Goal: Find specific page/section: Find specific page/section

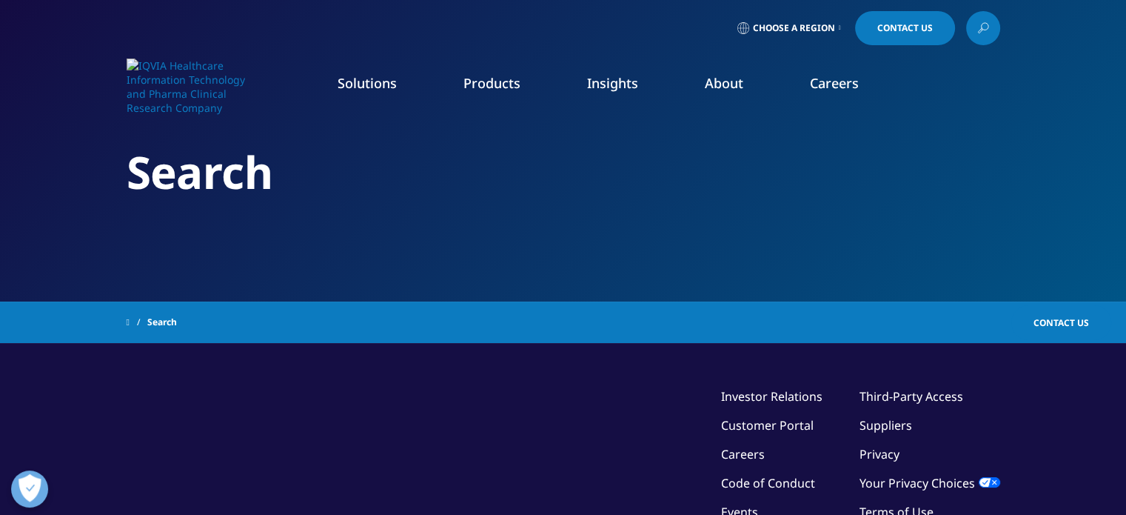
type input "salary"
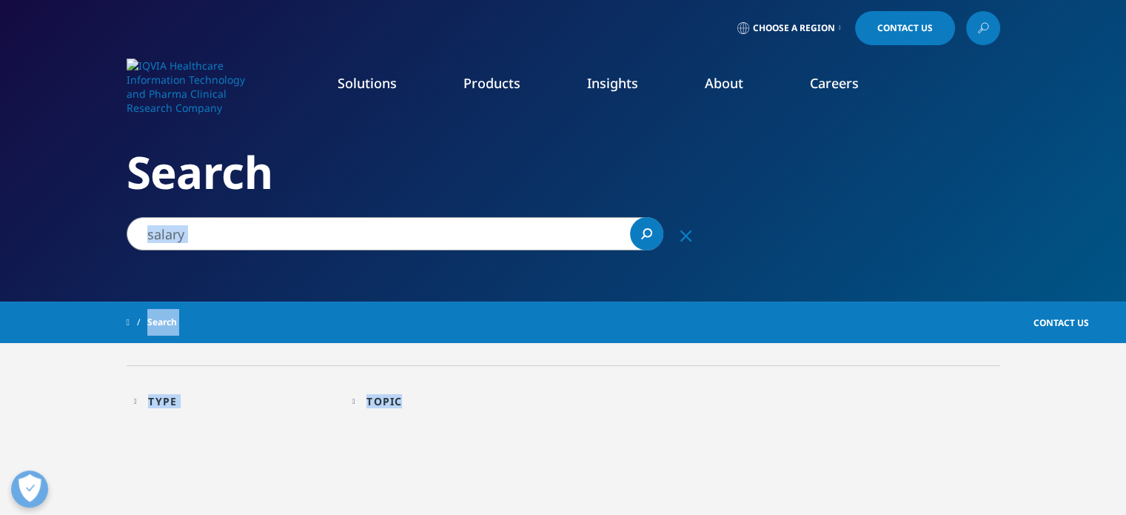
drag, startPoint x: 1113, startPoint y: 218, endPoint x: 1136, endPoint y: 363, distance: 146.9
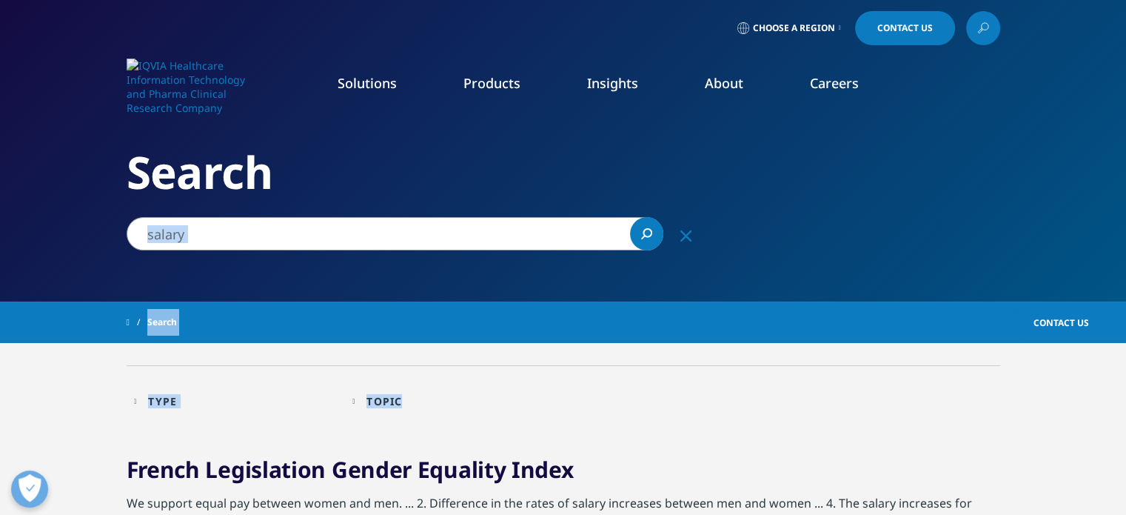
click at [1019, 249] on section "Search" at bounding box center [563, 150] width 1126 height 301
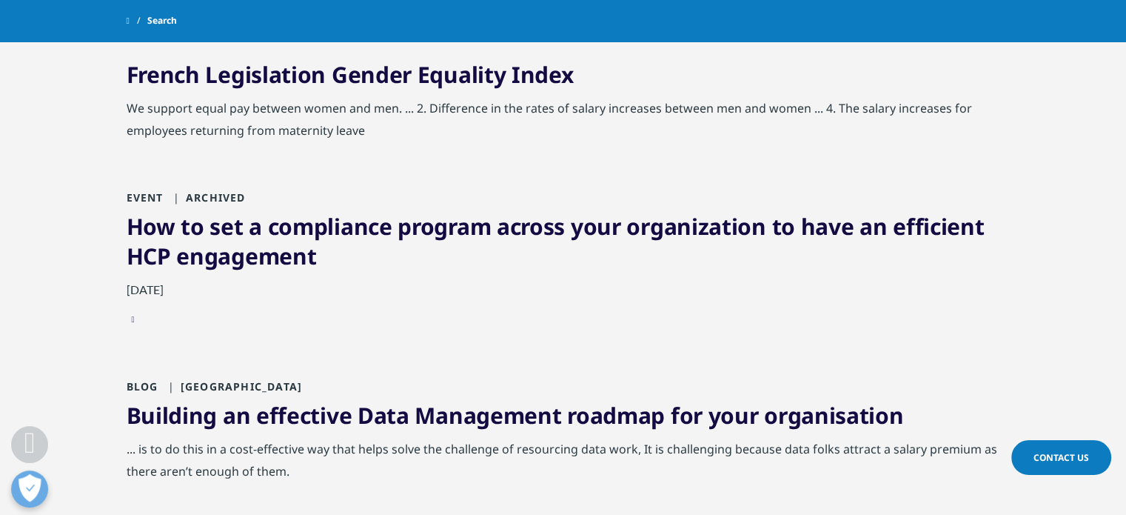
scroll to position [351, 0]
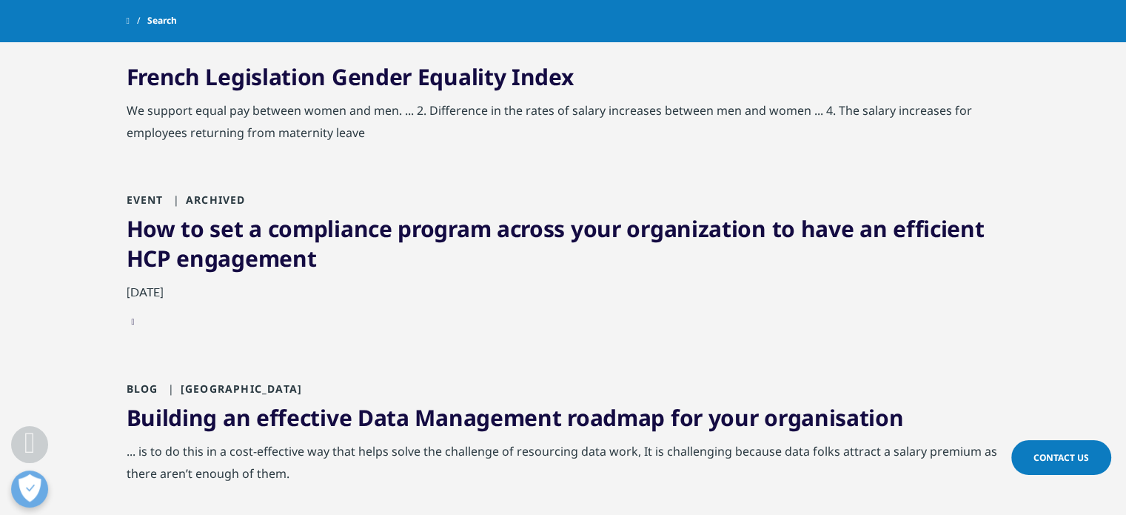
drag, startPoint x: 1136, startPoint y: 172, endPoint x: 1136, endPoint y: 192, distance: 20.0
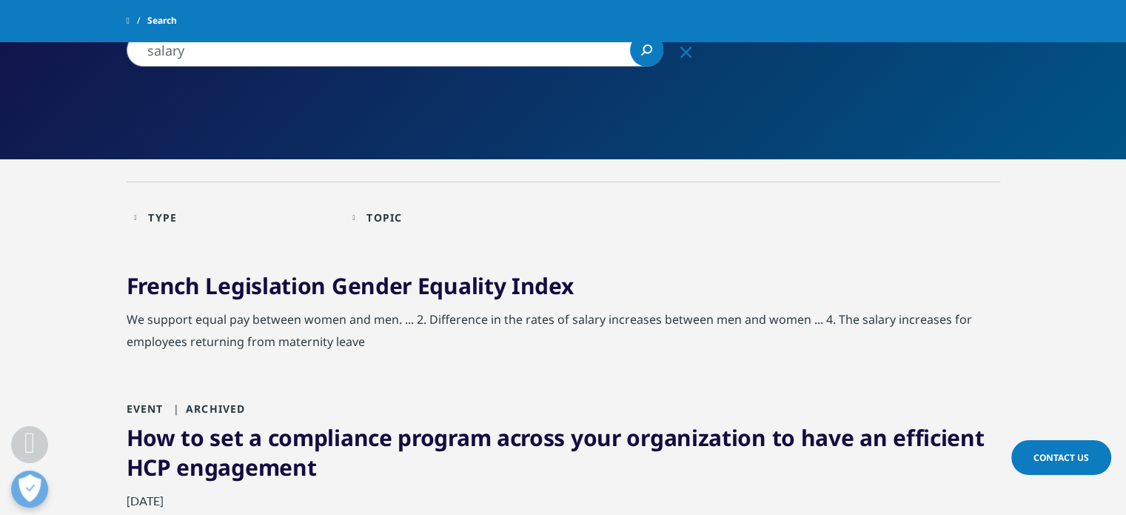
scroll to position [140, 0]
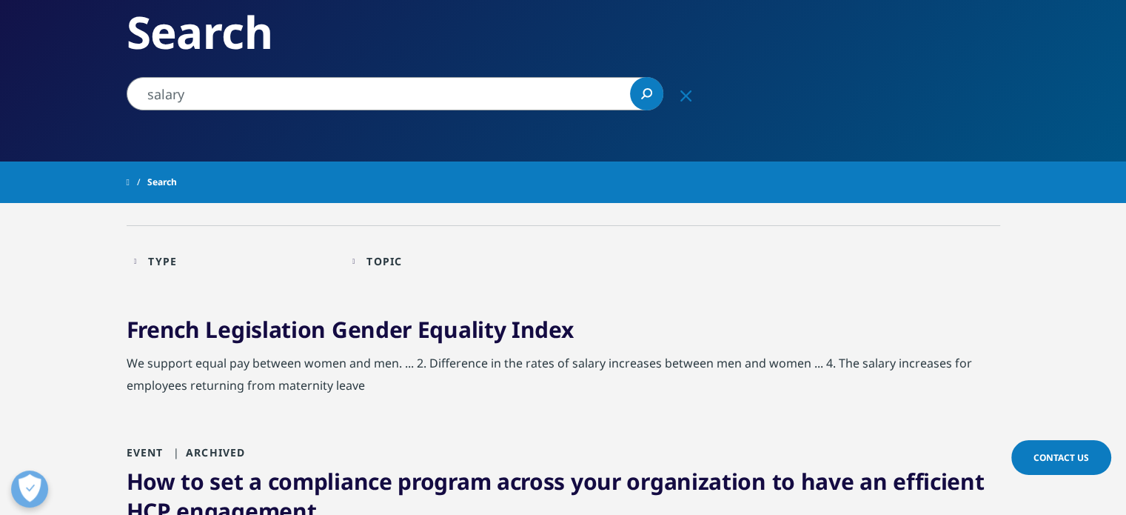
drag, startPoint x: 1116, startPoint y: 130, endPoint x: 1117, endPoint y: 120, distance: 10.4
click at [1117, 120] on section "Search" at bounding box center [563, 10] width 1126 height 301
click at [164, 258] on div "Type" at bounding box center [162, 261] width 29 height 14
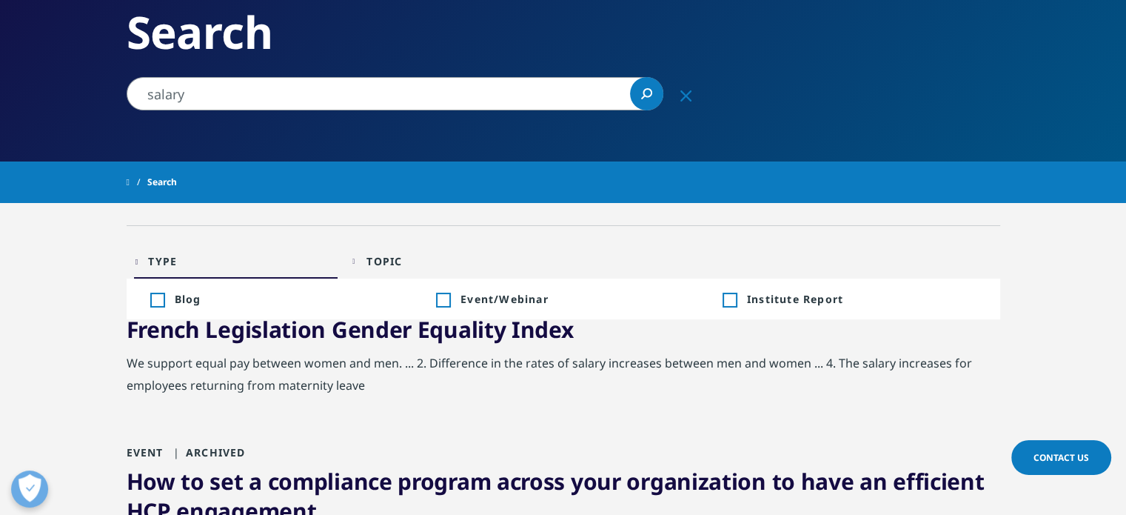
click at [164, 258] on div "Type" at bounding box center [162, 261] width 29 height 14
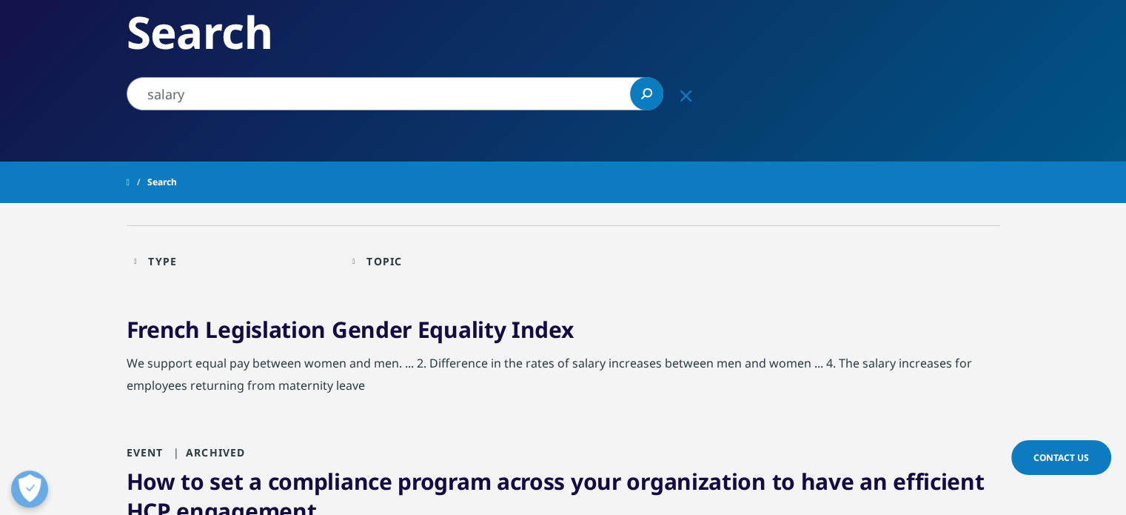
click at [356, 257] on div "Topic Loading Clear Or/And Operator" at bounding box center [454, 261] width 204 height 35
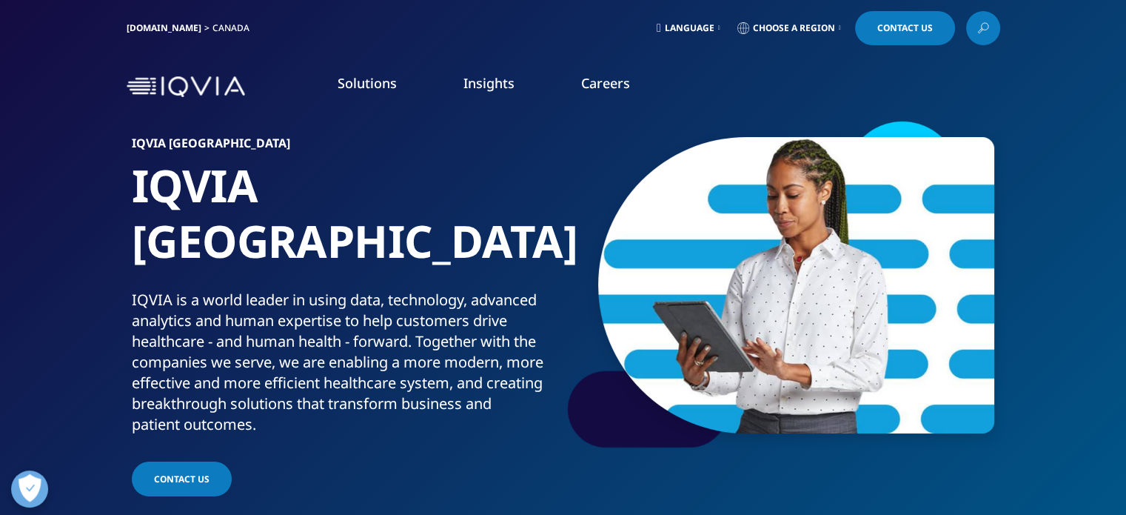
click at [977, 23] on icon at bounding box center [983, 28] width 12 height 19
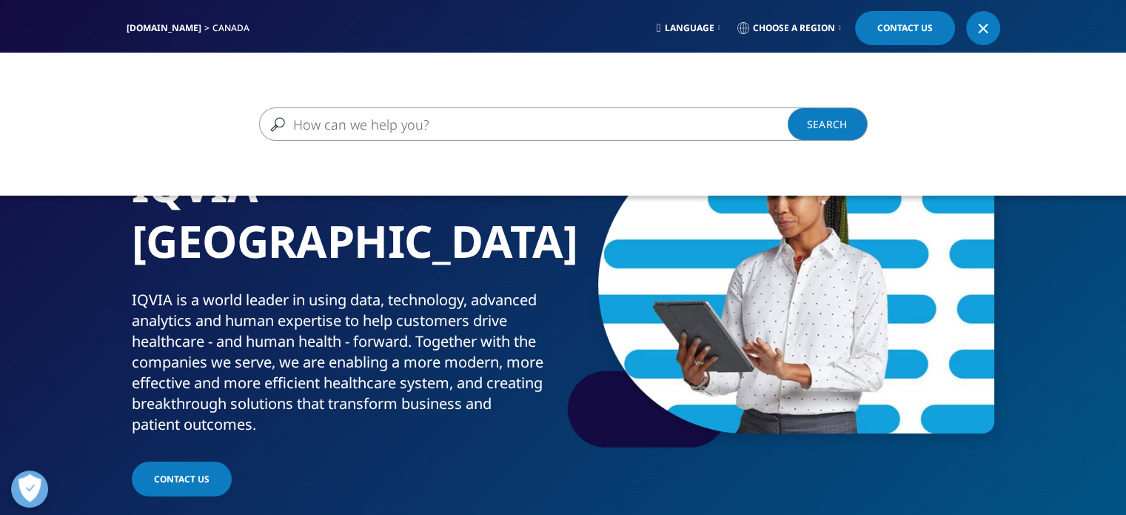
click at [686, 127] on input "Search" at bounding box center [542, 123] width 566 height 33
type input "[PERSON_NAME]"
click at [835, 128] on link "Search Loading" at bounding box center [828, 123] width 80 height 33
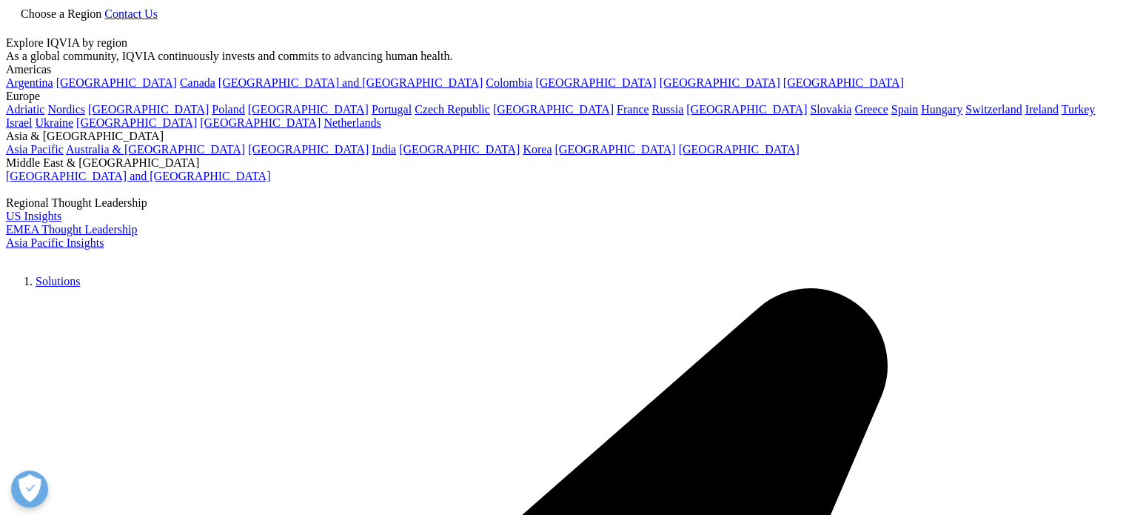
type input "[PERSON_NAME]"
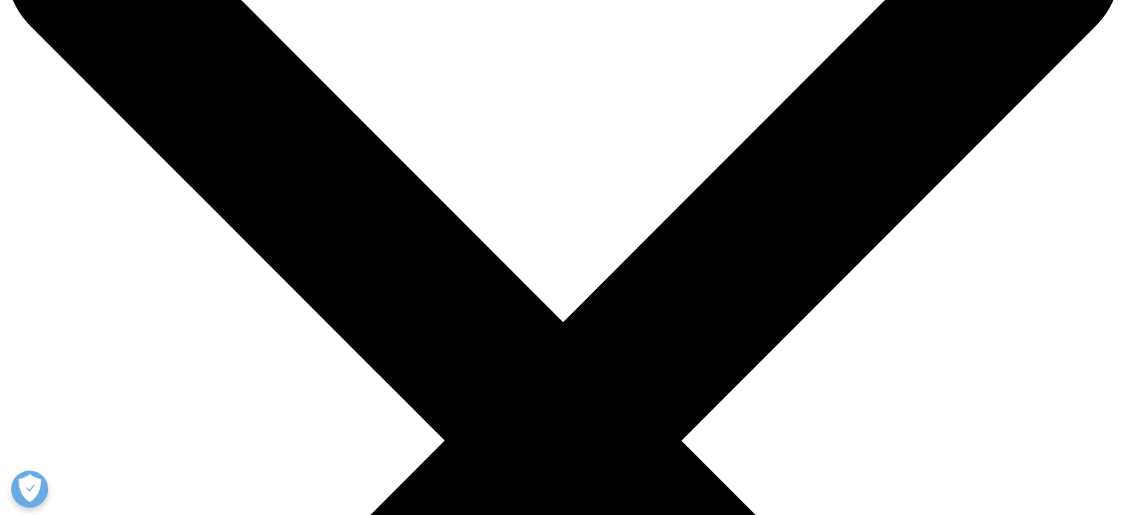
scroll to position [141, 0]
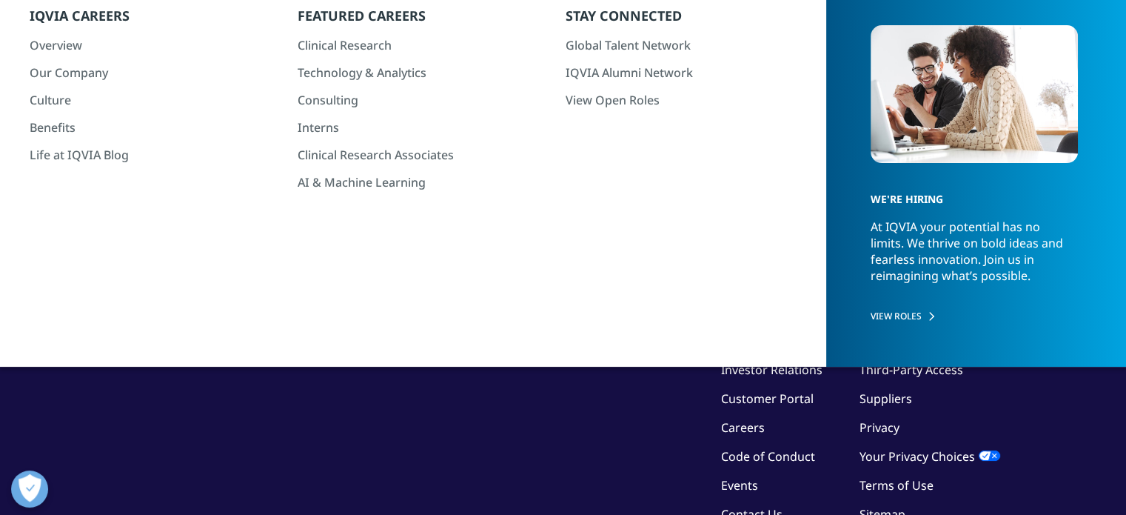
click at [166, 180] on span "Search" at bounding box center [162, 181] width 30 height 27
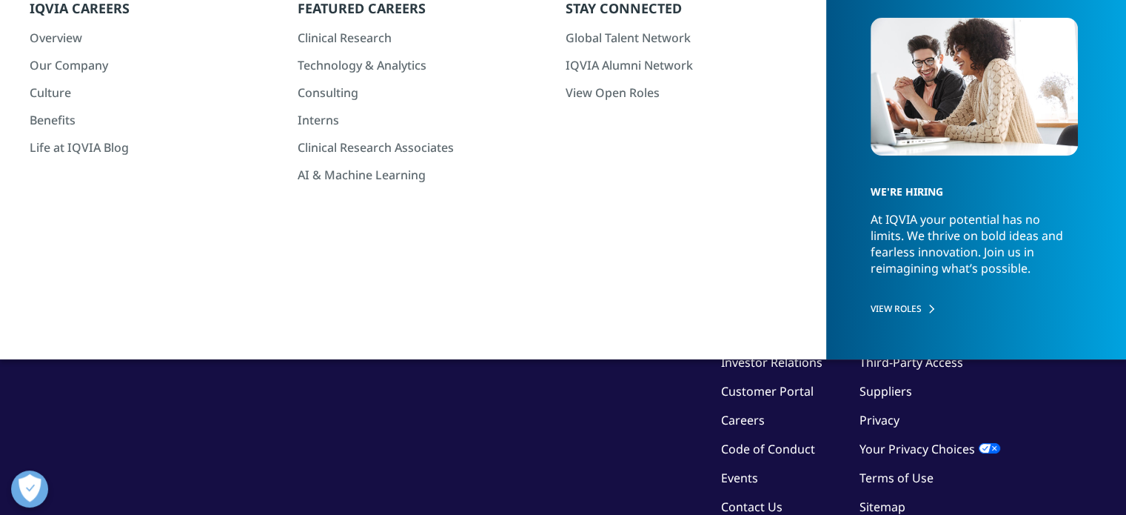
scroll to position [0, 0]
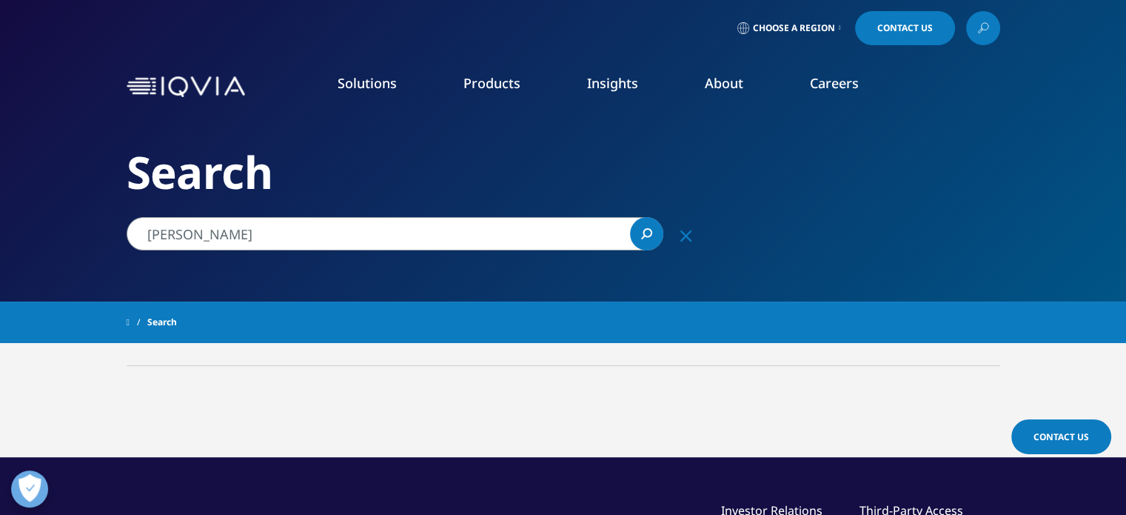
click at [791, 35] on link "Choose a Region" at bounding box center [789, 28] width 110 height 34
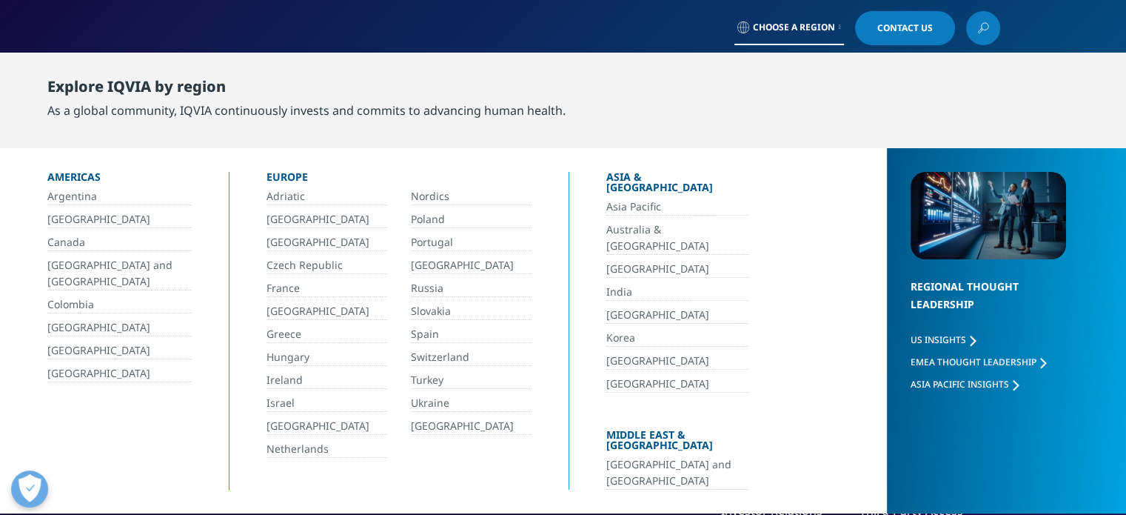
click at [110, 240] on link "Canada" at bounding box center [119, 242] width 144 height 17
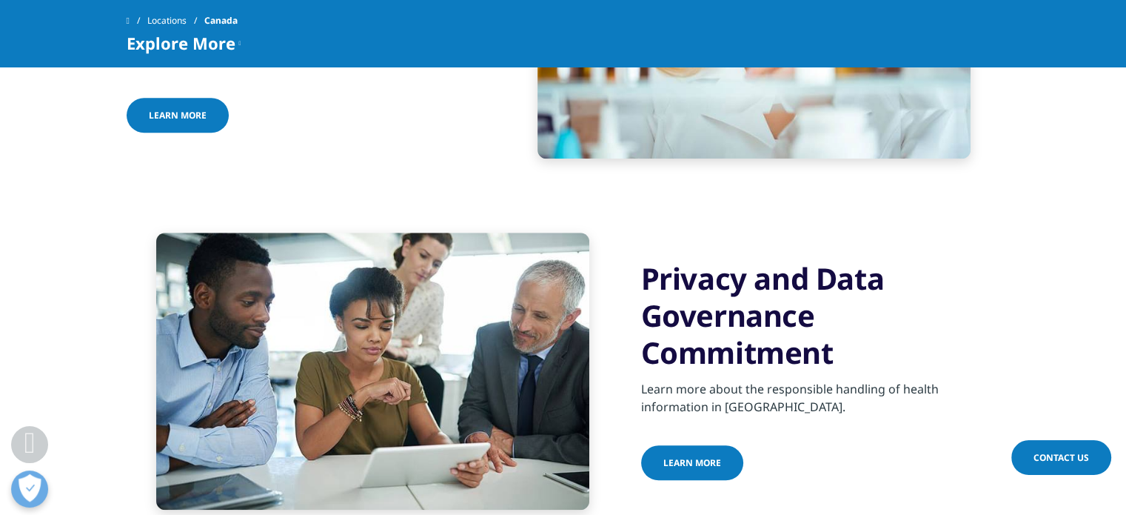
scroll to position [820, 0]
